Goal: Information Seeking & Learning: Learn about a topic

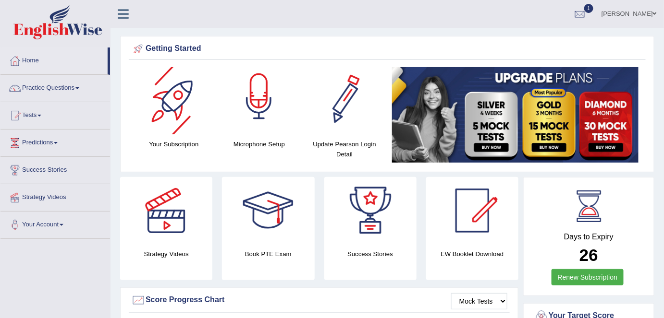
click at [73, 93] on link "Practice Questions" at bounding box center [54, 87] width 109 height 24
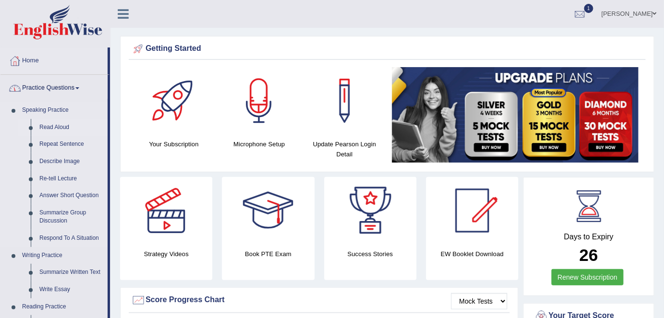
drag, startPoint x: 64, startPoint y: 126, endPoint x: 93, endPoint y: 130, distance: 29.6
click at [64, 126] on link "Read Aloud" at bounding box center [71, 127] width 73 height 17
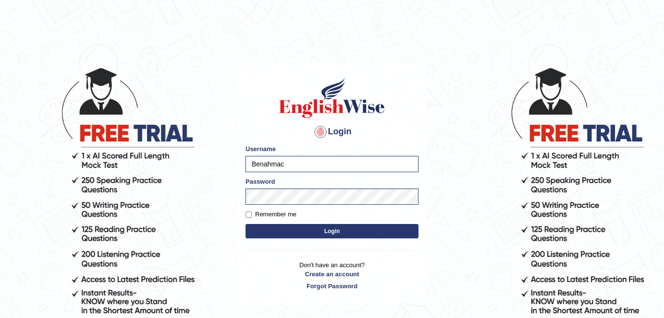
click at [218, 161] on body "Login Please fix the following errors: Username Benahmac Password Remember me L…" at bounding box center [332, 192] width 664 height 318
type input "shail123"
click at [314, 233] on button "Login" at bounding box center [331, 231] width 173 height 14
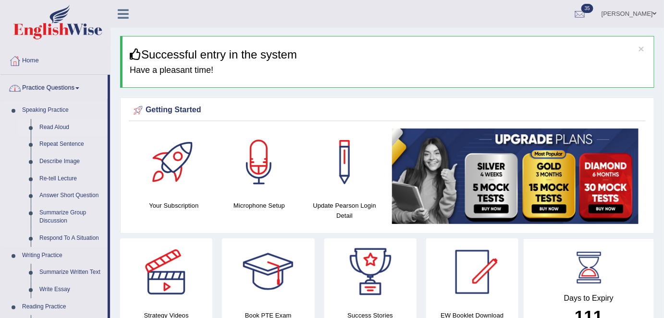
click at [62, 127] on link "Read Aloud" at bounding box center [71, 127] width 73 height 17
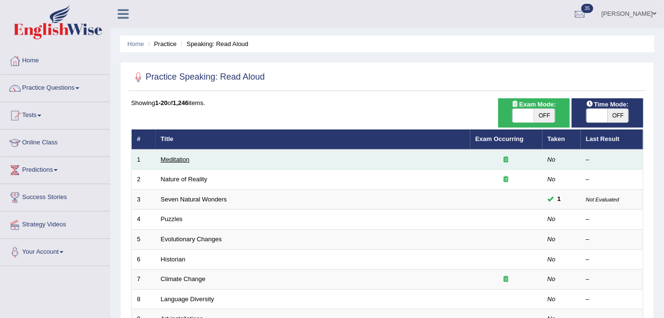
click at [169, 160] on link "Meditation" at bounding box center [175, 159] width 29 height 7
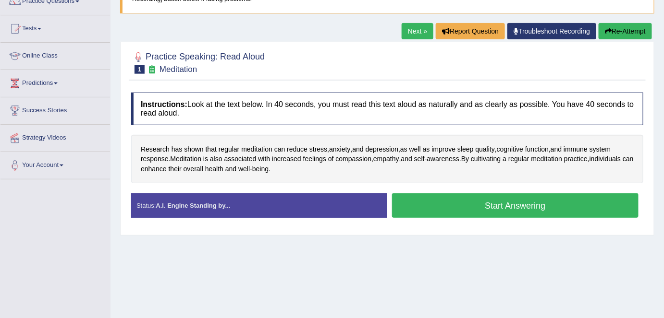
click at [412, 32] on link "Next »" at bounding box center [417, 31] width 32 height 16
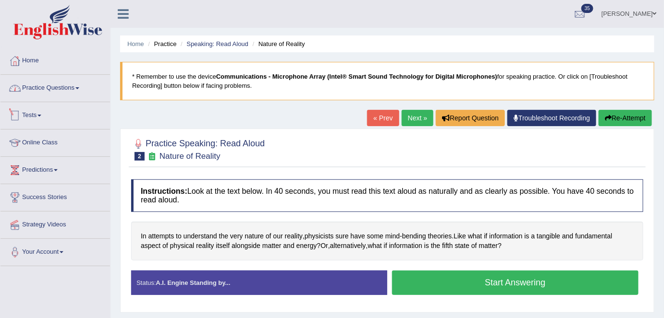
click at [74, 91] on link "Practice Questions" at bounding box center [54, 87] width 109 height 24
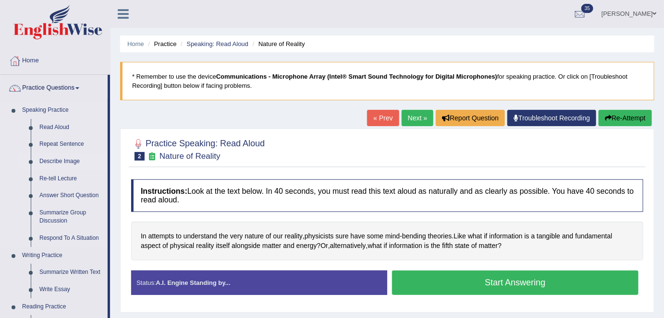
click at [64, 164] on link "Describe Image" at bounding box center [71, 161] width 73 height 17
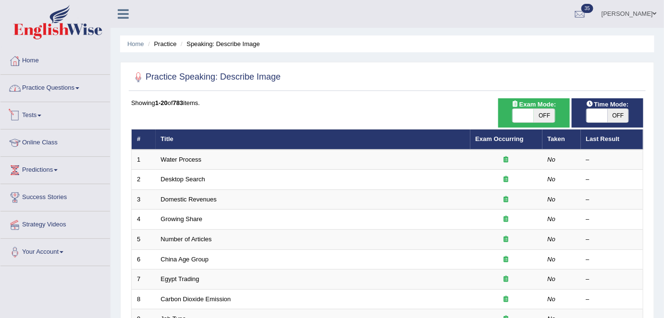
click at [53, 94] on link "Practice Questions" at bounding box center [54, 87] width 109 height 24
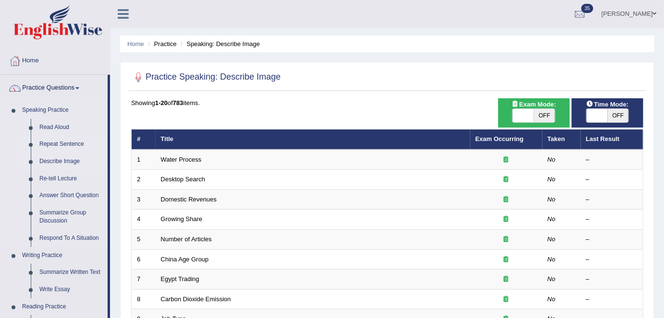
drag, startPoint x: 61, startPoint y: 144, endPoint x: 66, endPoint y: 146, distance: 5.6
click at [61, 144] on link "Repeat Sentence" at bounding box center [71, 144] width 73 height 17
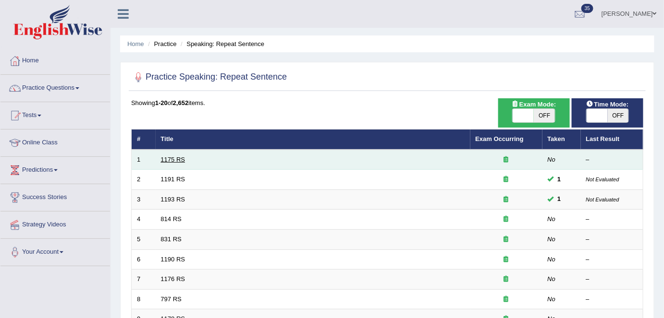
click at [173, 159] on link "1175 RS" at bounding box center [173, 159] width 24 height 7
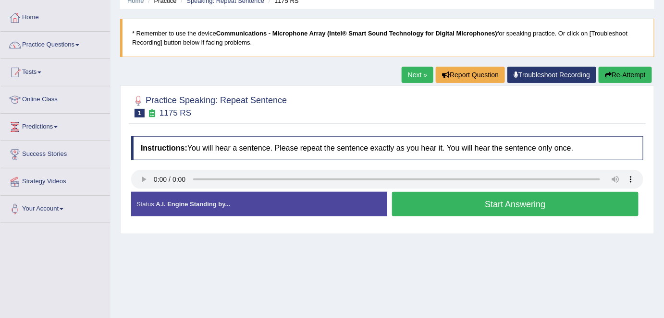
scroll to position [43, 0]
click at [419, 62] on div "Home Practice Speaking: Repeat Sentence 1175 RS * Remember to use the device Co…" at bounding box center [386, 197] width 553 height 480
click at [420, 75] on link "Next »" at bounding box center [417, 75] width 32 height 16
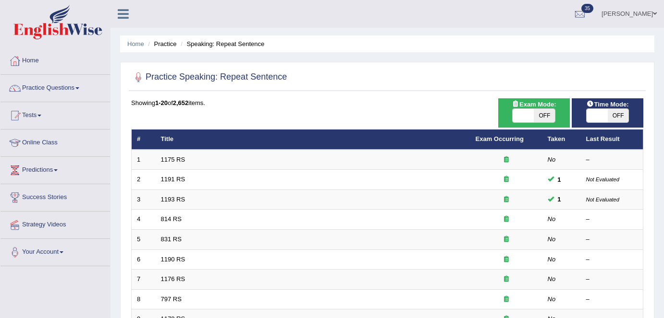
scroll to position [313, 0]
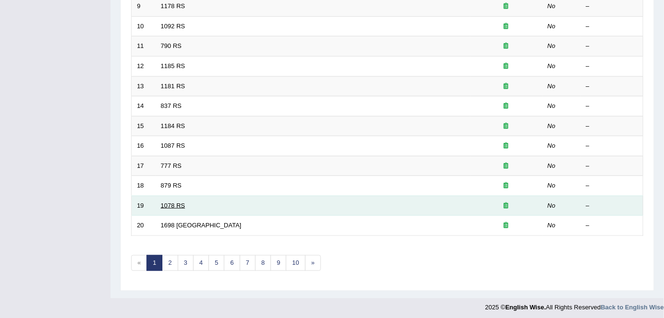
drag, startPoint x: 0, startPoint y: 0, endPoint x: 183, endPoint y: 202, distance: 272.6
click at [182, 202] on link "1078 RS" at bounding box center [173, 205] width 24 height 7
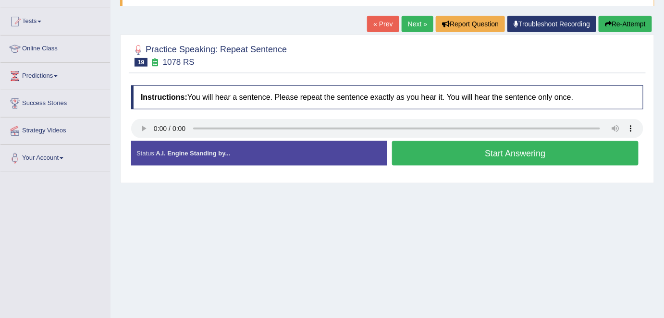
scroll to position [87, 0]
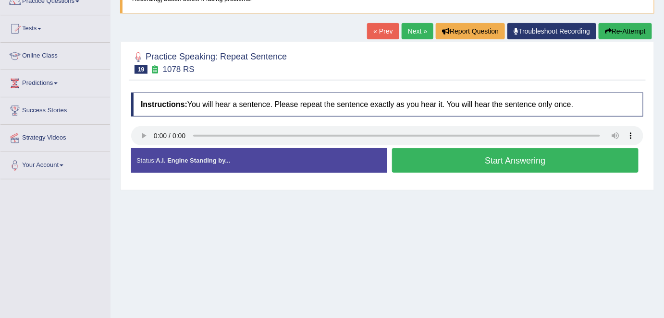
click at [420, 163] on button "Start Answering" at bounding box center [515, 160] width 246 height 24
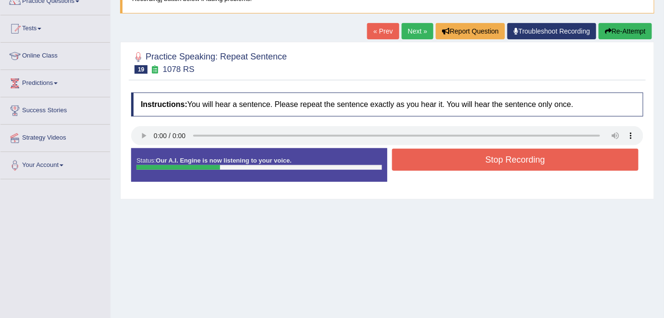
click at [423, 158] on button "Stop Recording" at bounding box center [515, 160] width 246 height 22
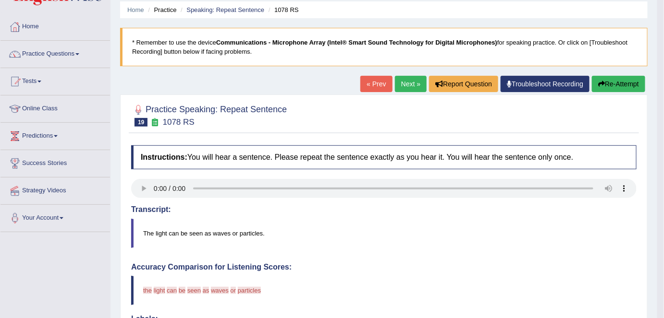
scroll to position [0, 0]
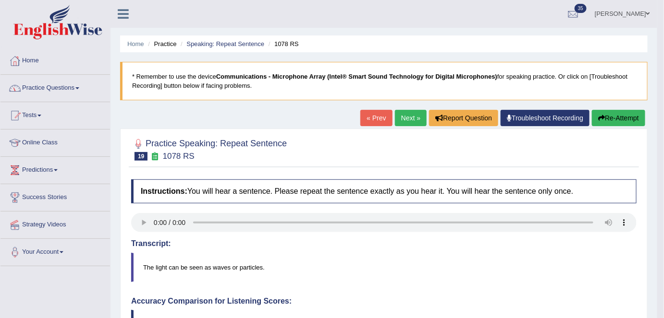
click at [79, 96] on link "Practice Questions" at bounding box center [54, 87] width 109 height 24
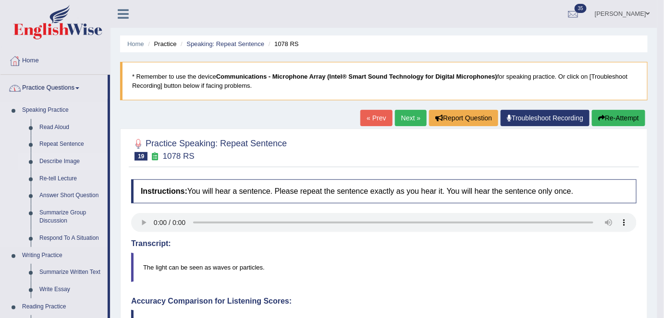
click at [63, 162] on link "Describe Image" at bounding box center [71, 161] width 73 height 17
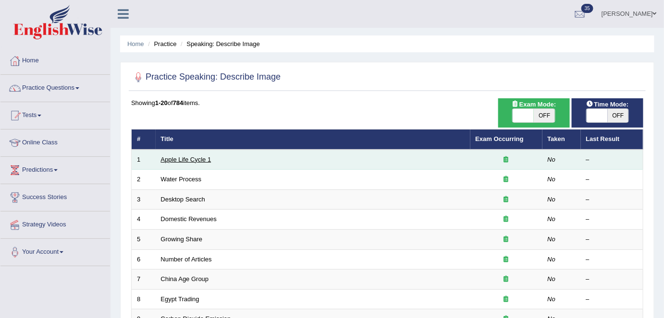
click at [187, 159] on link "Apple Life Cycle 1" at bounding box center [186, 159] width 50 height 7
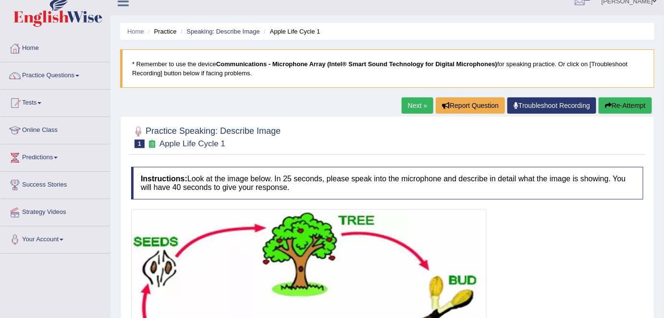
scroll to position [5, 0]
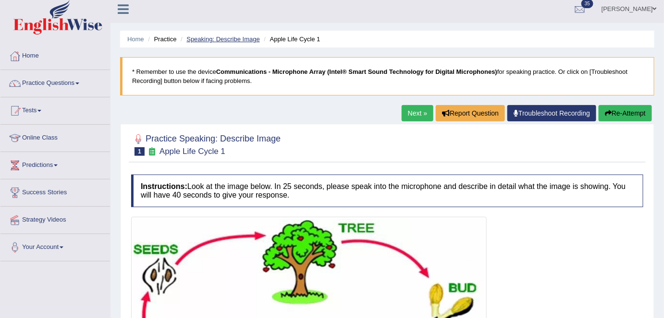
click at [250, 40] on link "Speaking: Describe Image" at bounding box center [222, 39] width 73 height 7
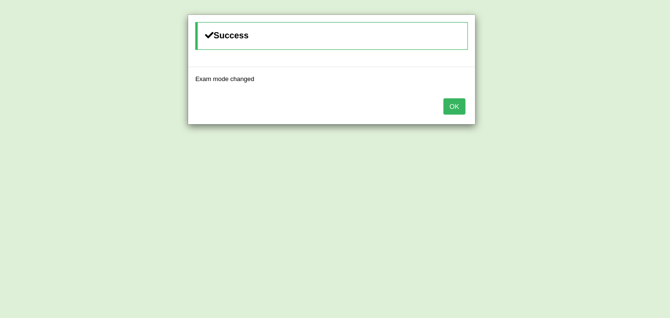
click at [453, 105] on button "OK" at bounding box center [455, 106] width 22 height 16
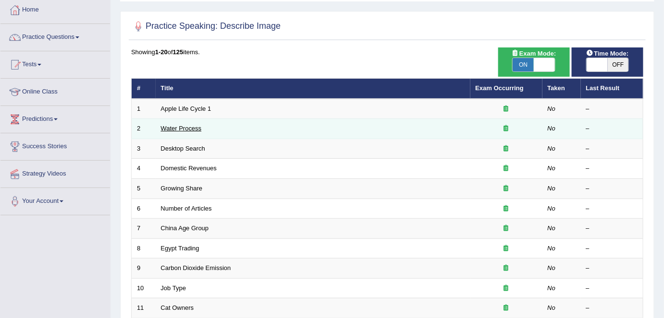
scroll to position [131, 0]
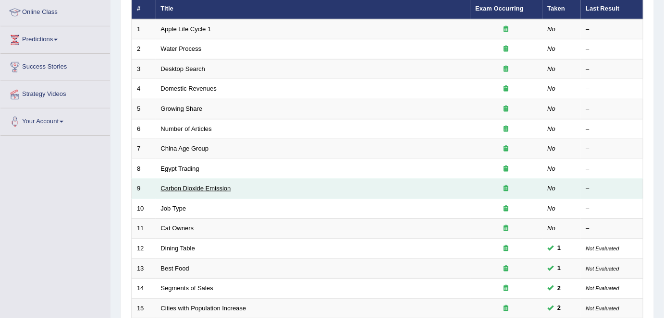
click at [205, 186] on link "Carbon Dioxide Emission" at bounding box center [196, 188] width 70 height 7
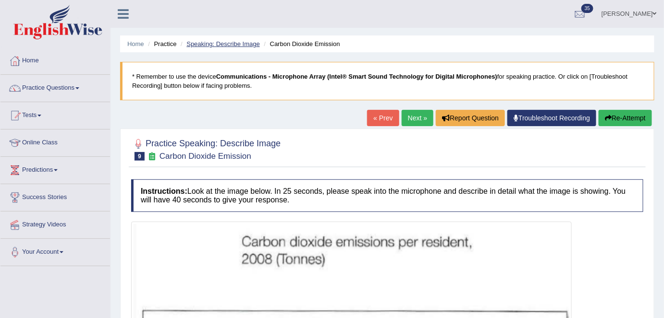
click at [242, 44] on link "Speaking: Describe Image" at bounding box center [222, 43] width 73 height 7
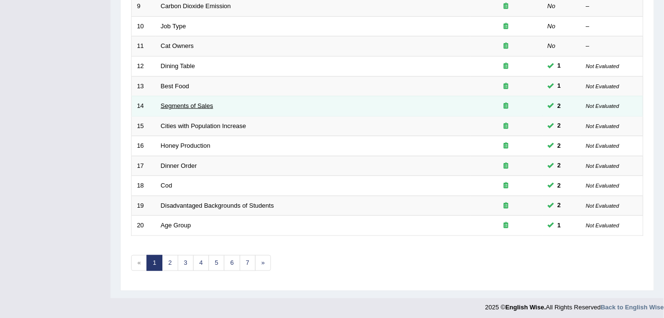
click at [205, 104] on link "Segments of Sales" at bounding box center [187, 105] width 52 height 7
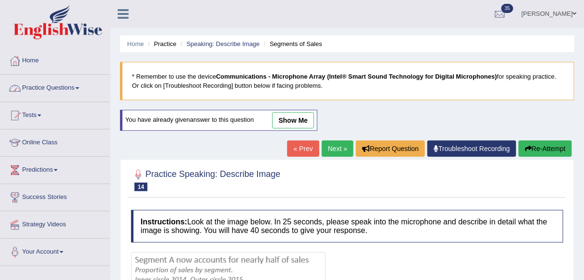
click at [88, 92] on link "Practice Questions" at bounding box center [54, 87] width 109 height 24
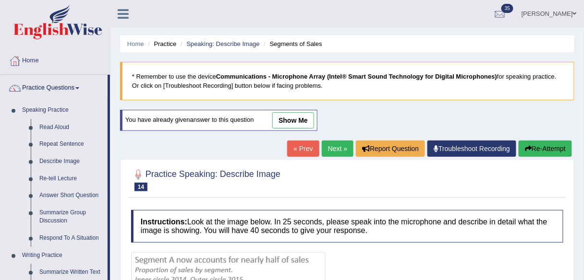
click at [52, 180] on link "Re-tell Lecture" at bounding box center [71, 178] width 73 height 17
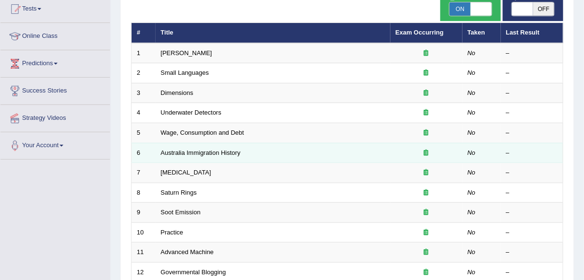
scroll to position [115, 0]
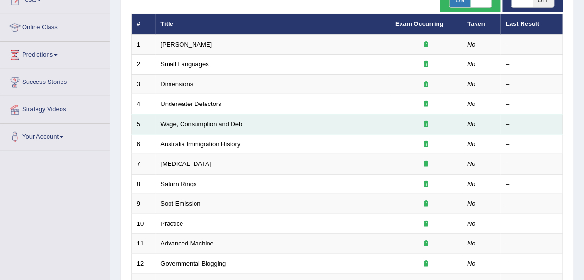
drag, startPoint x: 189, startPoint y: 128, endPoint x: 209, endPoint y: 126, distance: 19.7
click at [189, 128] on td "Wage, Consumption and Debt" at bounding box center [273, 125] width 235 height 20
click at [273, 121] on td "Wage, Consumption and Debt" at bounding box center [273, 125] width 235 height 20
click at [233, 124] on link "Wage, Consumption and Debt" at bounding box center [203, 124] width 84 height 7
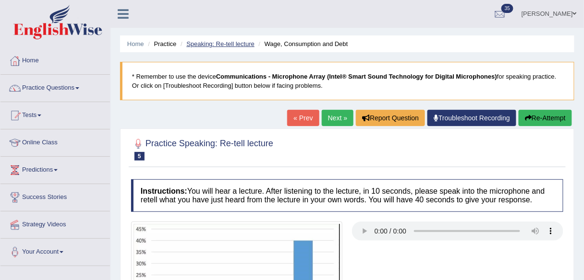
click at [226, 45] on link "Speaking: Re-tell lecture" at bounding box center [220, 43] width 68 height 7
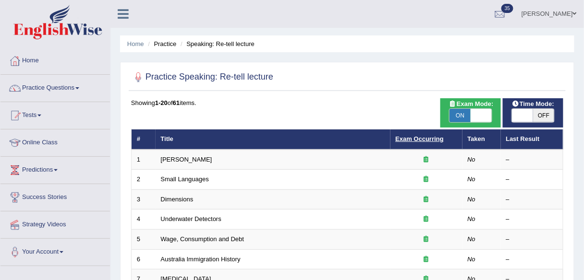
click at [422, 135] on link "Exam Occurring" at bounding box center [420, 138] width 48 height 7
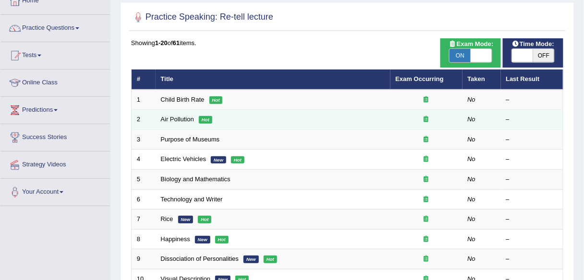
scroll to position [77, 0]
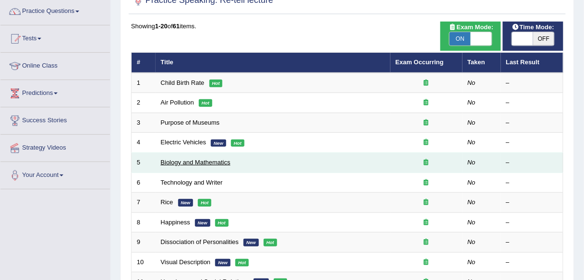
click at [203, 159] on link "Biology and Mathematics" at bounding box center [196, 162] width 70 height 7
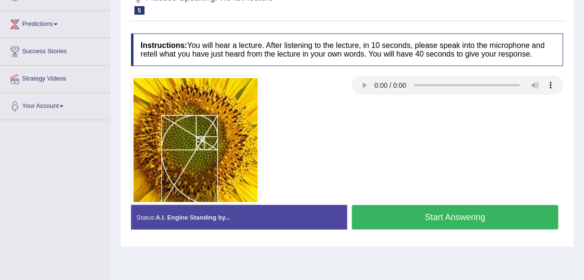
scroll to position [154, 0]
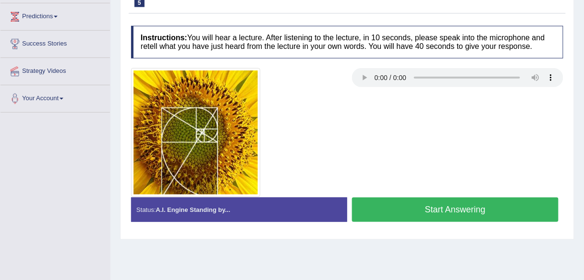
click at [358, 114] on div at bounding box center [347, 132] width 442 height 129
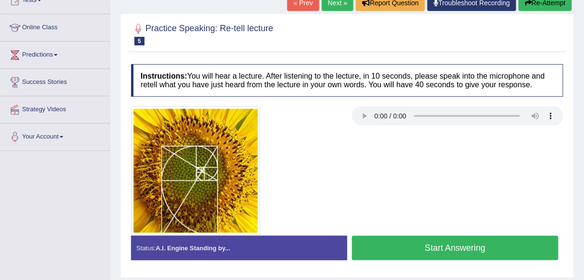
click at [342, 6] on link "Next »" at bounding box center [338, 3] width 32 height 16
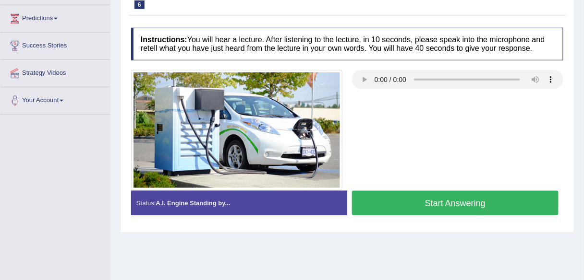
scroll to position [154, 0]
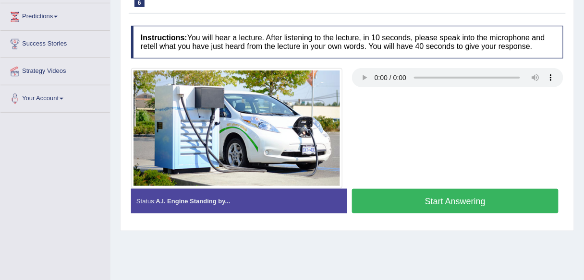
click at [401, 136] on div at bounding box center [347, 128] width 442 height 121
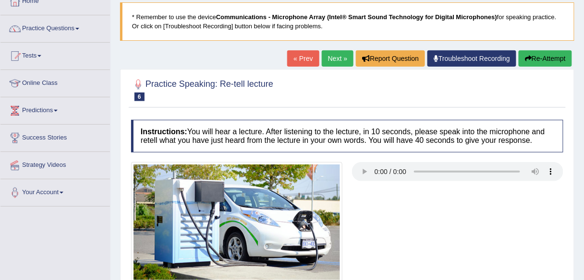
scroll to position [0, 0]
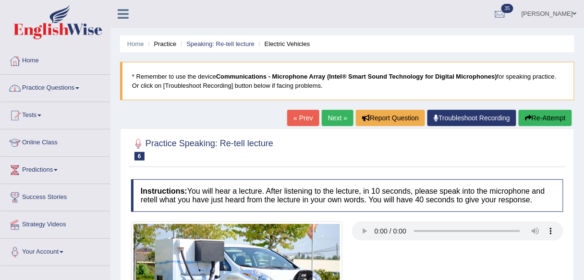
click at [79, 87] on span at bounding box center [77, 88] width 4 height 2
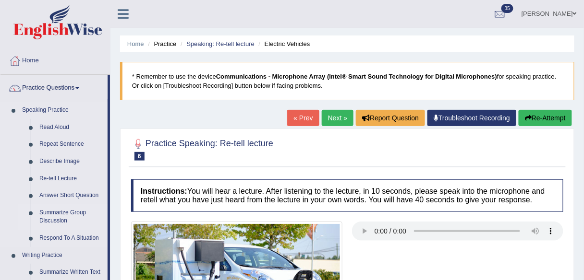
click at [59, 212] on link "Summarize Group Discussion" at bounding box center [71, 217] width 73 height 25
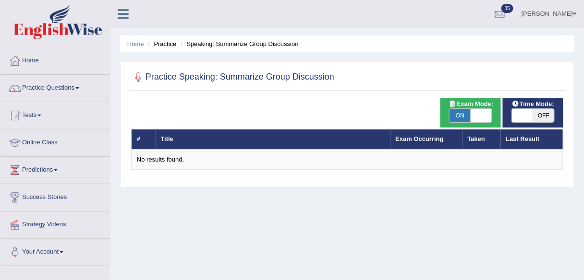
click at [486, 117] on span at bounding box center [481, 115] width 21 height 13
checkbox input "false"
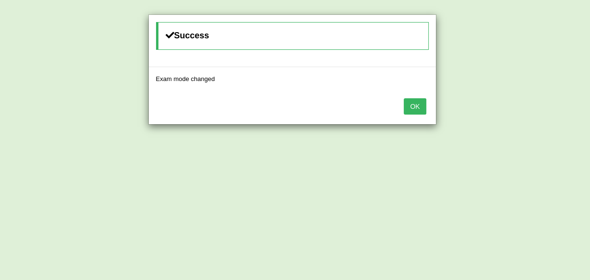
click at [423, 106] on button "OK" at bounding box center [415, 106] width 22 height 16
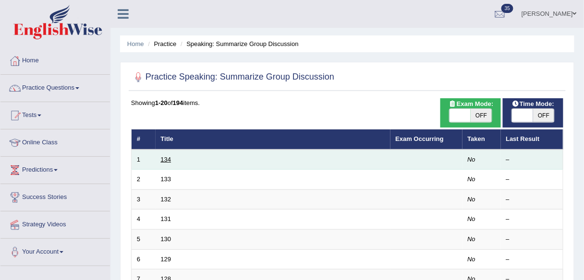
click at [165, 162] on link "134" at bounding box center [166, 159] width 11 height 7
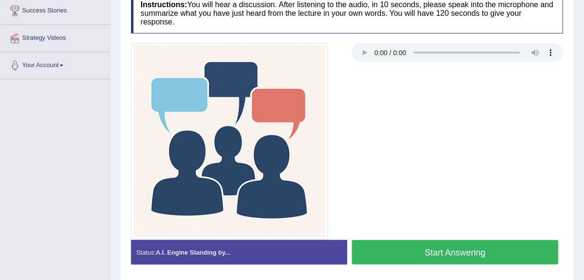
scroll to position [192, 0]
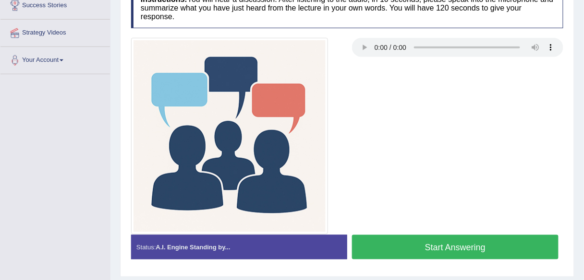
click at [376, 115] on div at bounding box center [347, 136] width 442 height 197
click at [445, 86] on div at bounding box center [347, 136] width 442 height 197
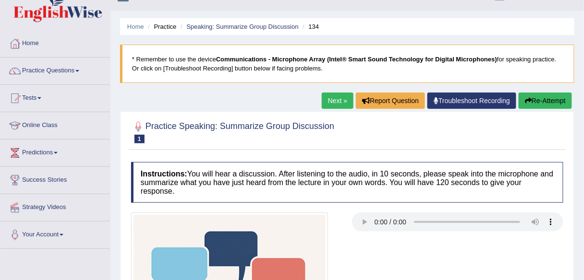
scroll to position [0, 0]
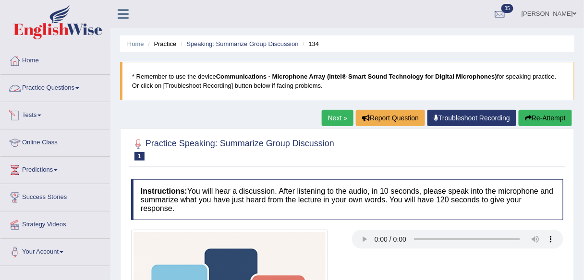
click at [82, 90] on link "Practice Questions" at bounding box center [54, 87] width 109 height 24
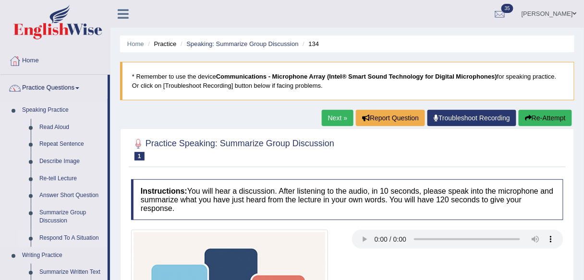
click at [72, 238] on link "Respond To A Situation" at bounding box center [71, 238] width 73 height 17
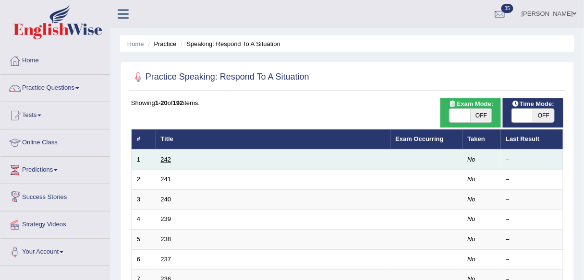
click at [166, 159] on link "242" at bounding box center [166, 159] width 11 height 7
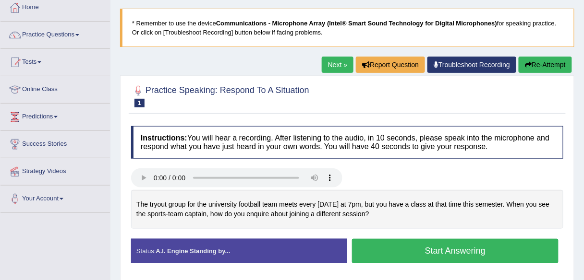
scroll to position [77, 0]
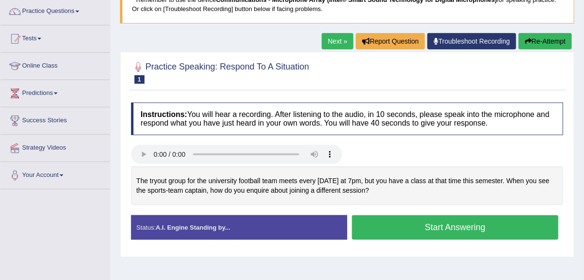
click at [338, 42] on link "Next »" at bounding box center [338, 41] width 32 height 16
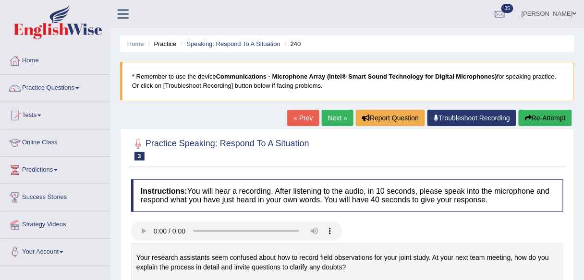
click at [337, 122] on link "Next »" at bounding box center [338, 118] width 32 height 16
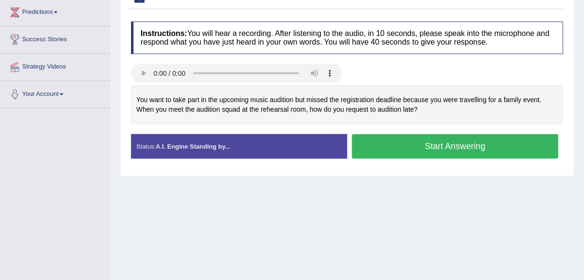
scroll to position [154, 0]
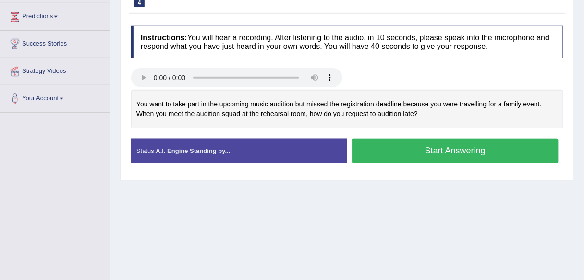
click at [396, 69] on div at bounding box center [347, 79] width 442 height 22
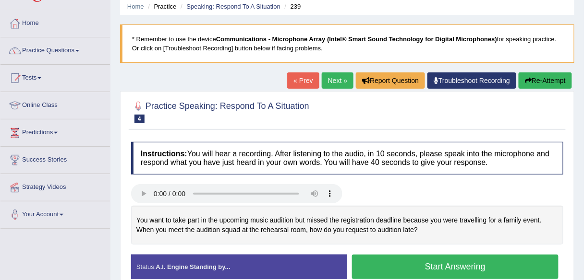
scroll to position [0, 0]
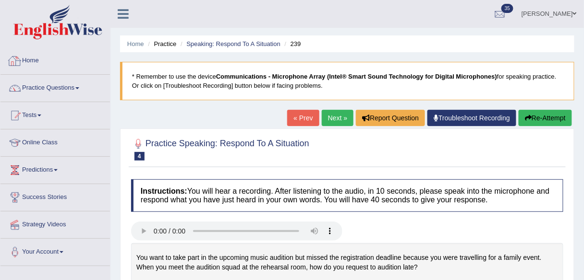
click at [51, 60] on link "Home" at bounding box center [54, 60] width 109 height 24
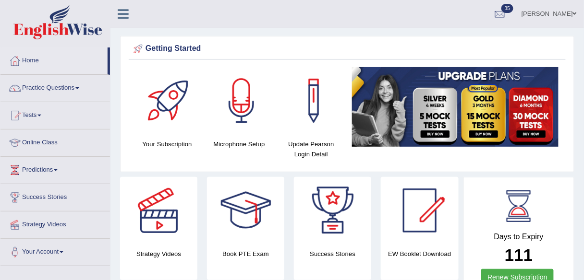
drag, startPoint x: 78, startPoint y: 90, endPoint x: 74, endPoint y: 167, distance: 76.9
click at [78, 90] on link "Practice Questions" at bounding box center [54, 87] width 109 height 24
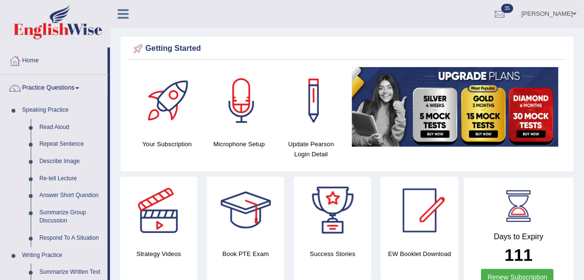
drag, startPoint x: 60, startPoint y: 238, endPoint x: 200, endPoint y: 214, distance: 141.3
click at [60, 239] on link "Respond To A Situation" at bounding box center [71, 238] width 73 height 17
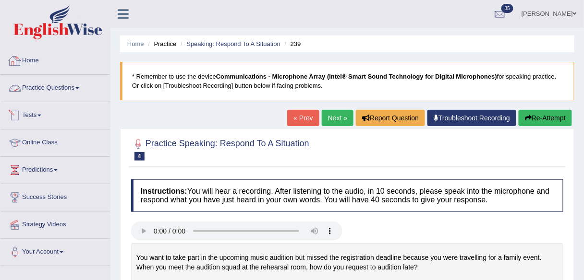
click at [43, 67] on link "Home" at bounding box center [54, 60] width 109 height 24
